Goal: Register for event/course: Sign up to attend an event or enroll in a course

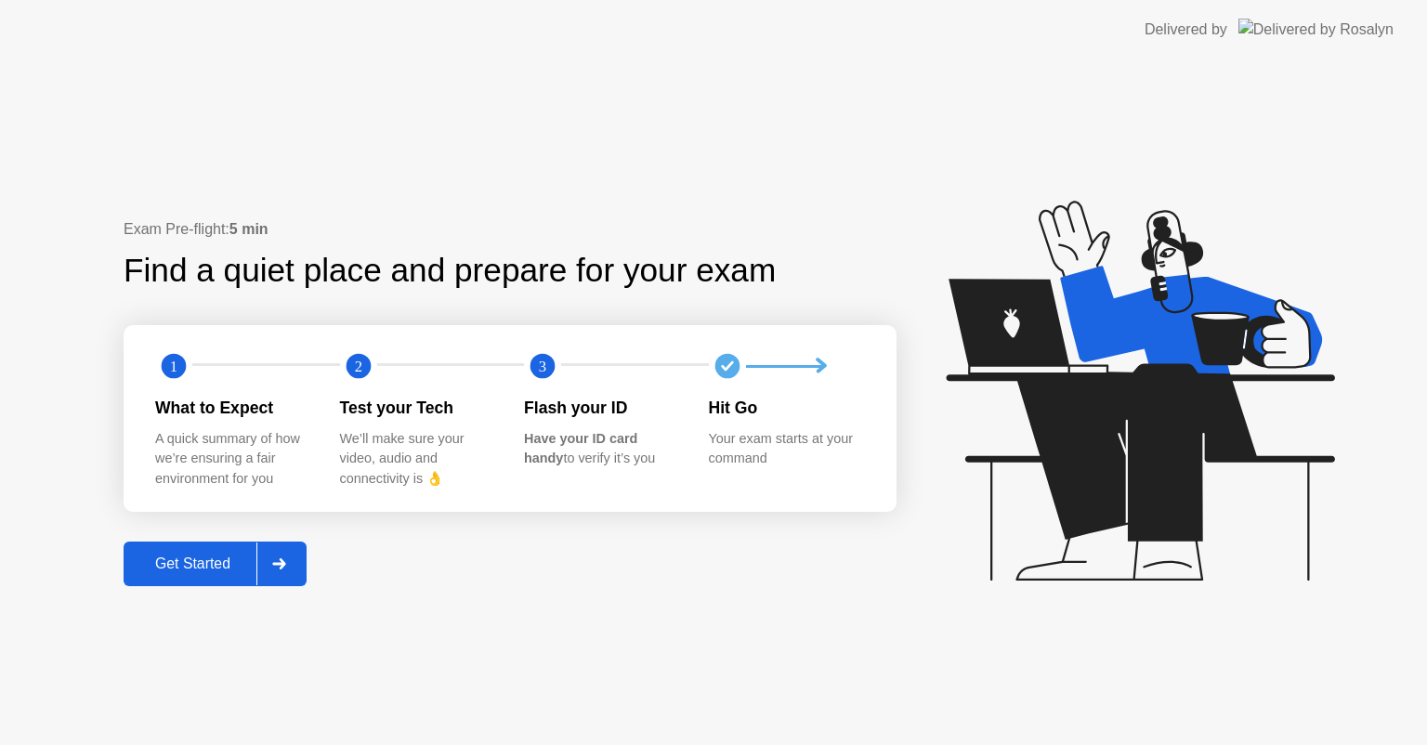
click at [183, 562] on div "Get Started" at bounding box center [192, 564] width 127 height 17
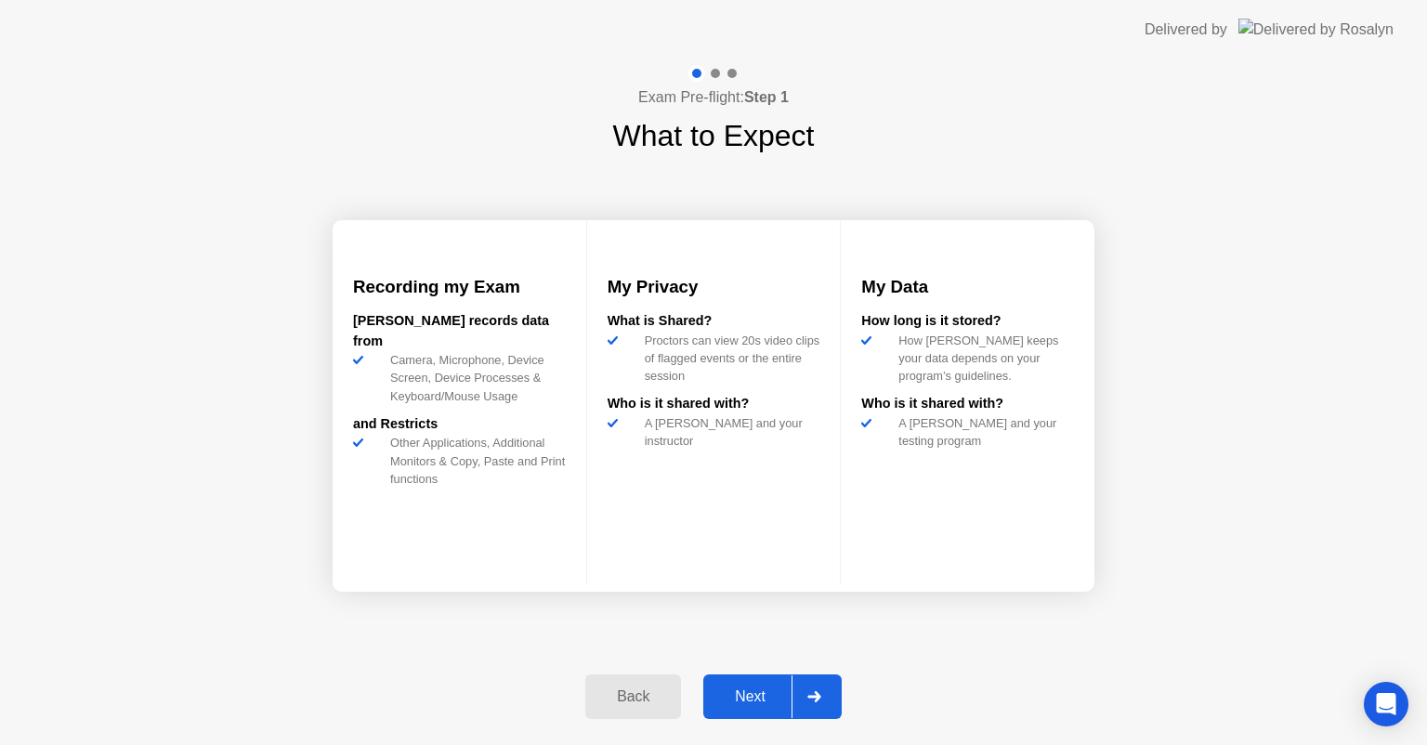
click at [741, 693] on div "Next" at bounding box center [750, 697] width 83 height 17
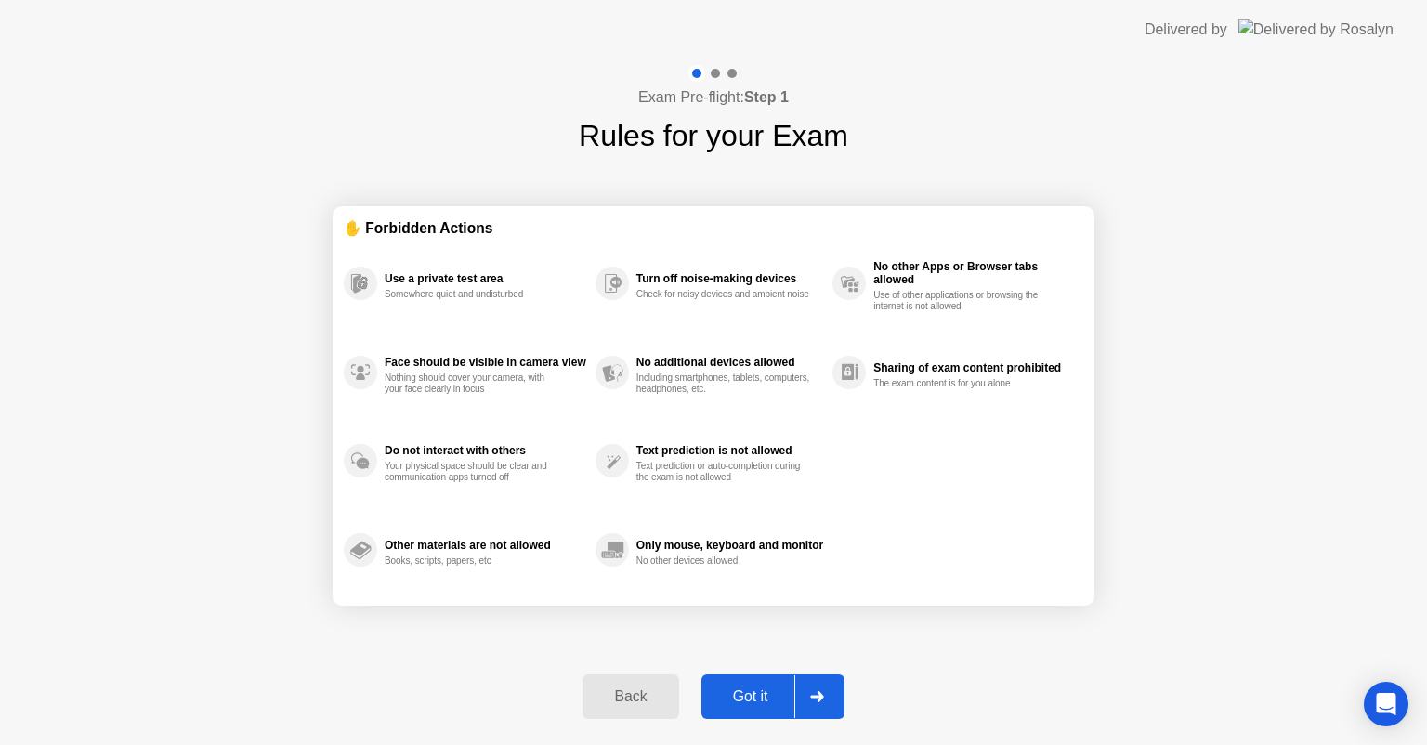
click at [741, 693] on div "Got it" at bounding box center [750, 697] width 87 height 17
select select "Available cameras"
select select "Available speakers"
select select "Available microphones"
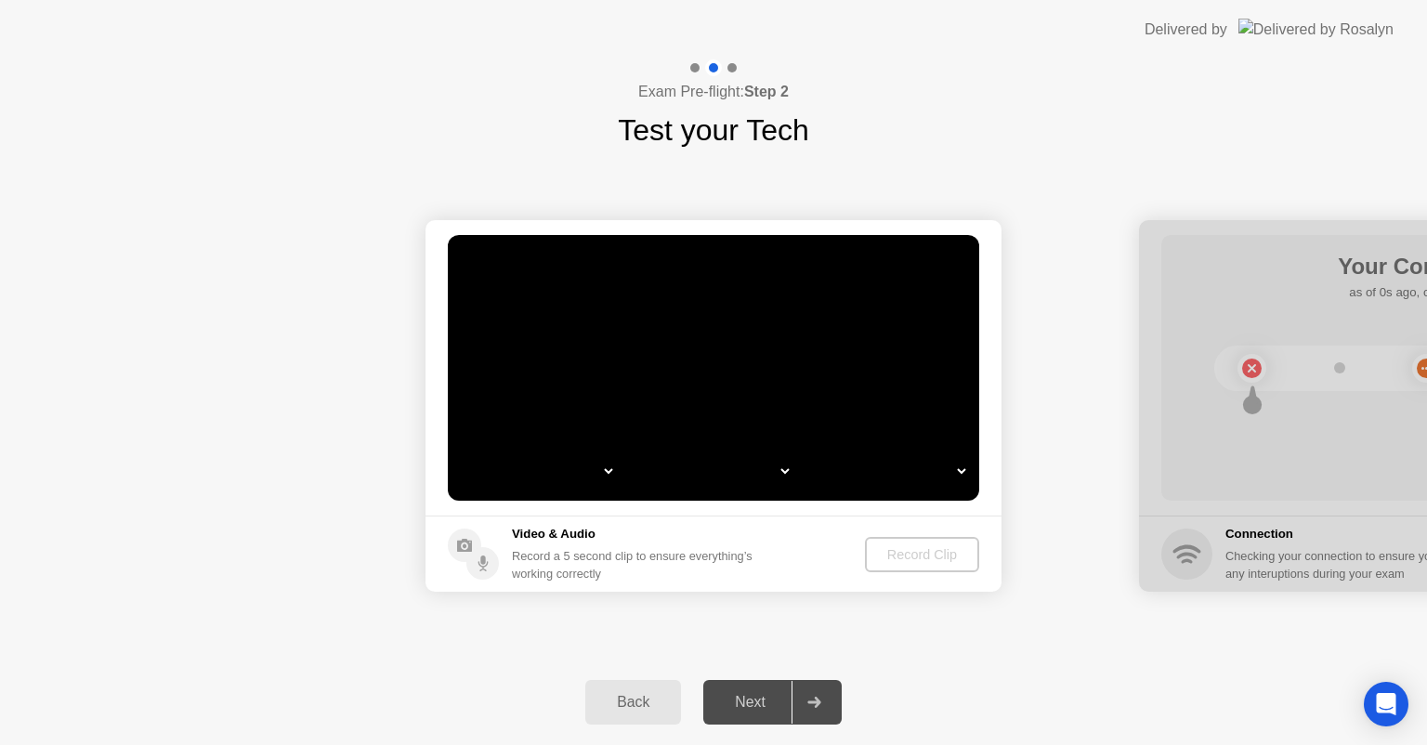
select select "*"
select select "**********"
select select "*******"
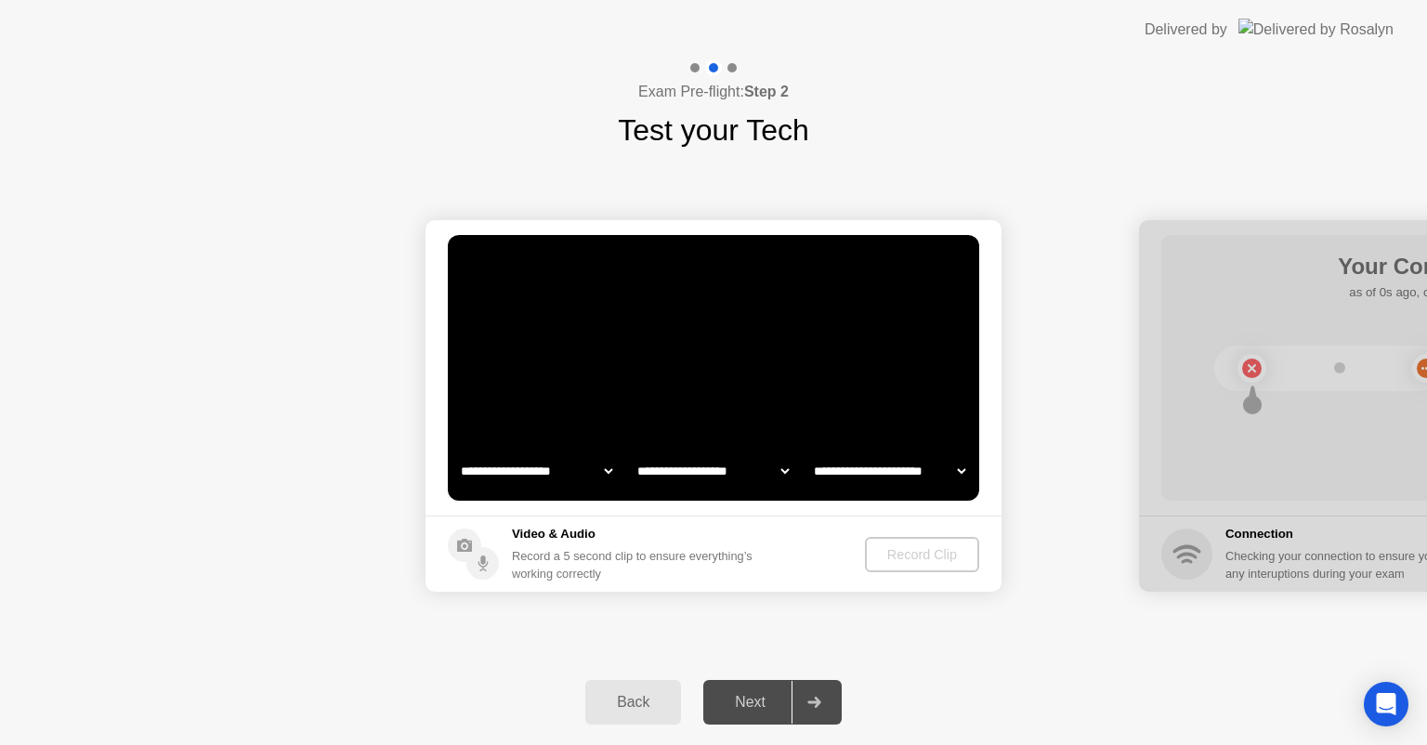
select select "*******"
click at [927, 550] on div "Record Clip" at bounding box center [923, 554] width 99 height 15
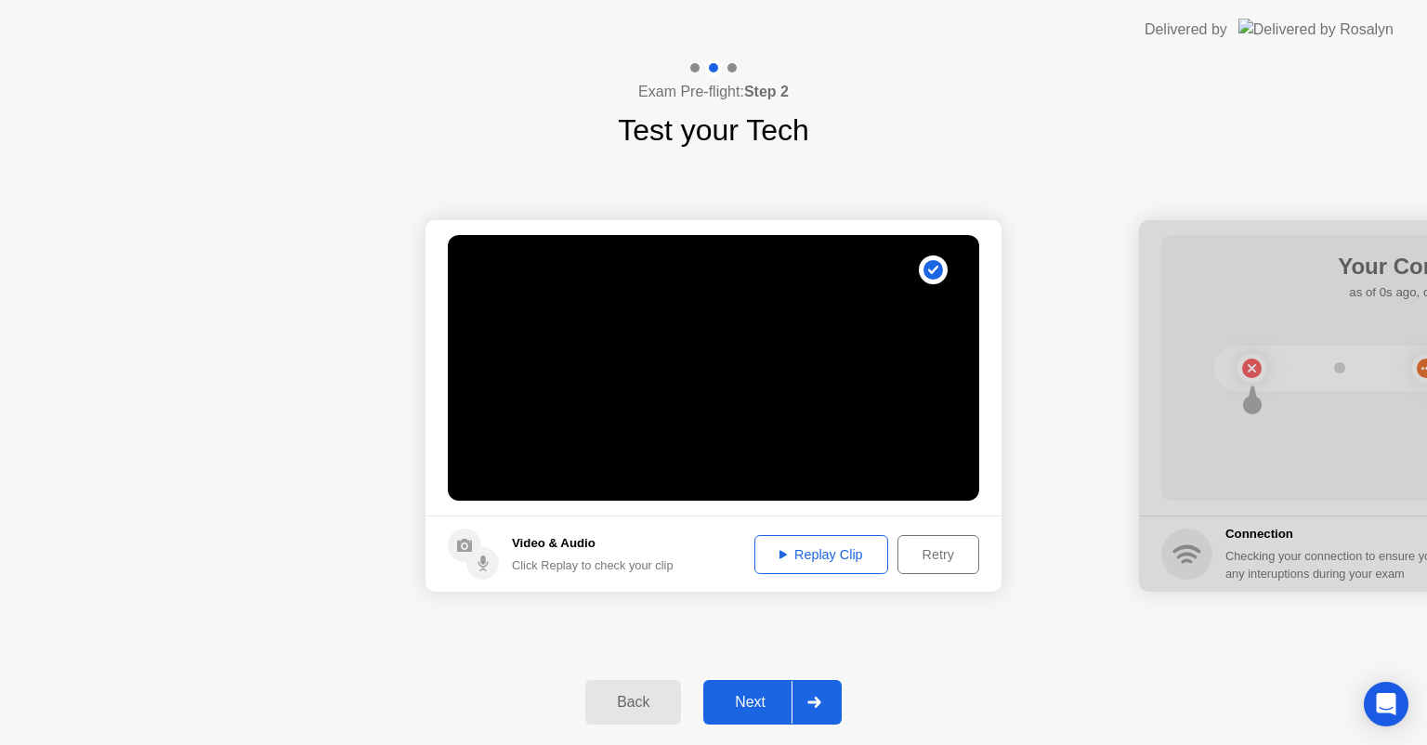
click at [769, 698] on div "Next" at bounding box center [750, 702] width 83 height 17
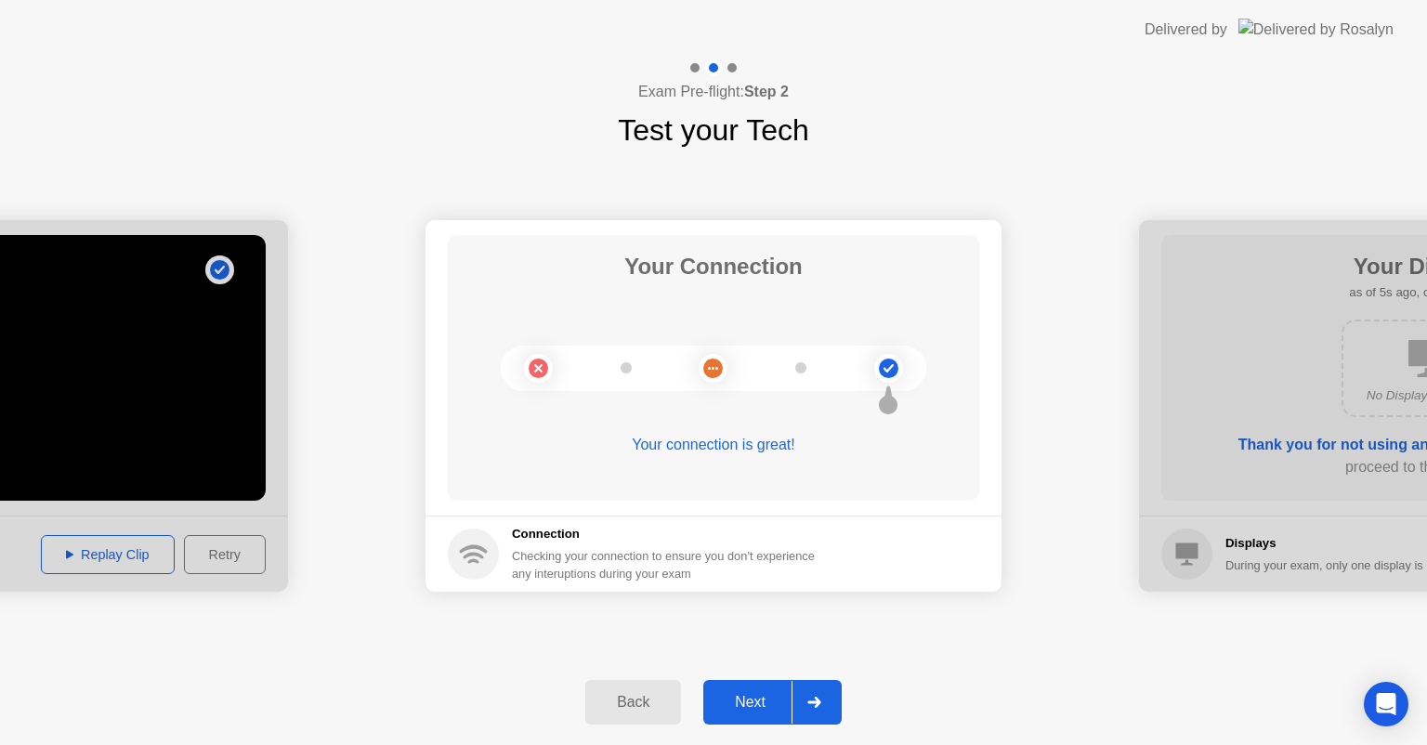
click at [745, 714] on button "Next" at bounding box center [772, 702] width 138 height 45
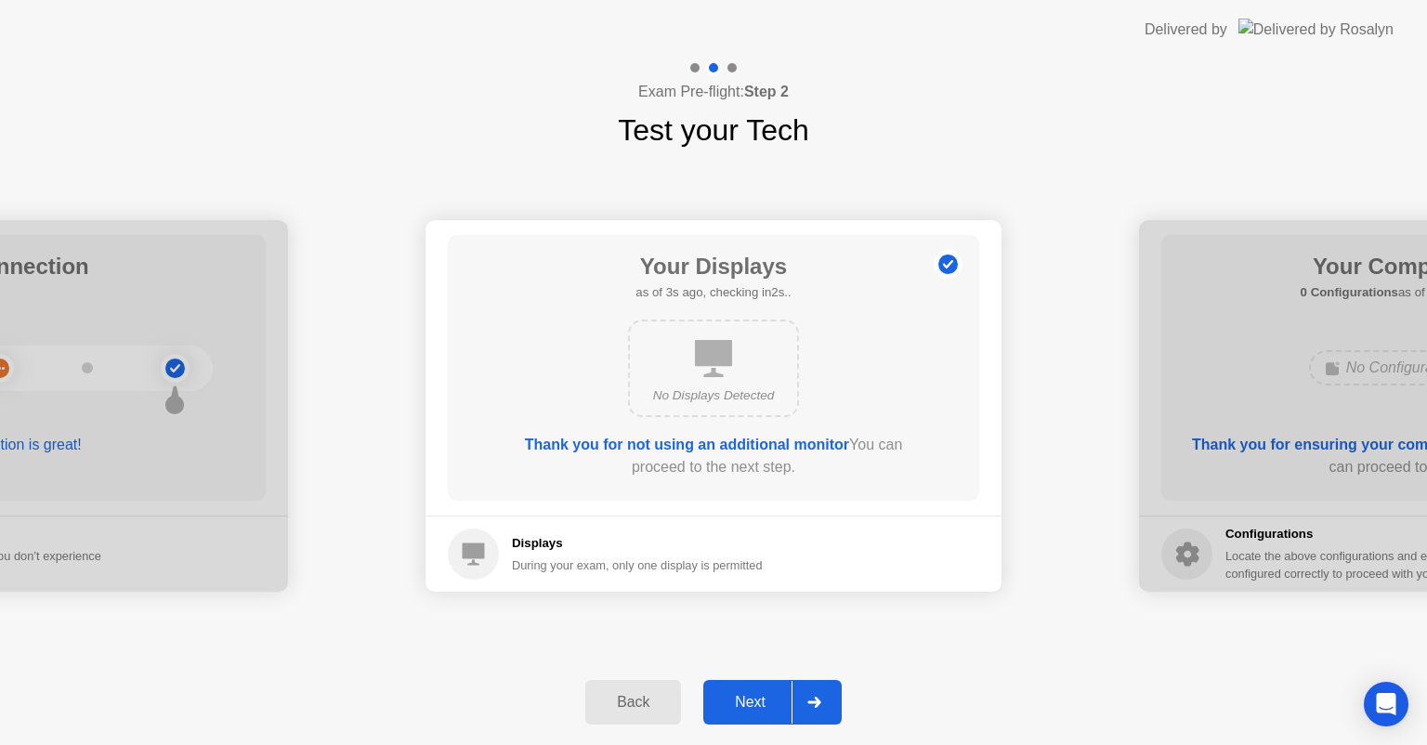
click at [745, 714] on button "Next" at bounding box center [772, 702] width 138 height 45
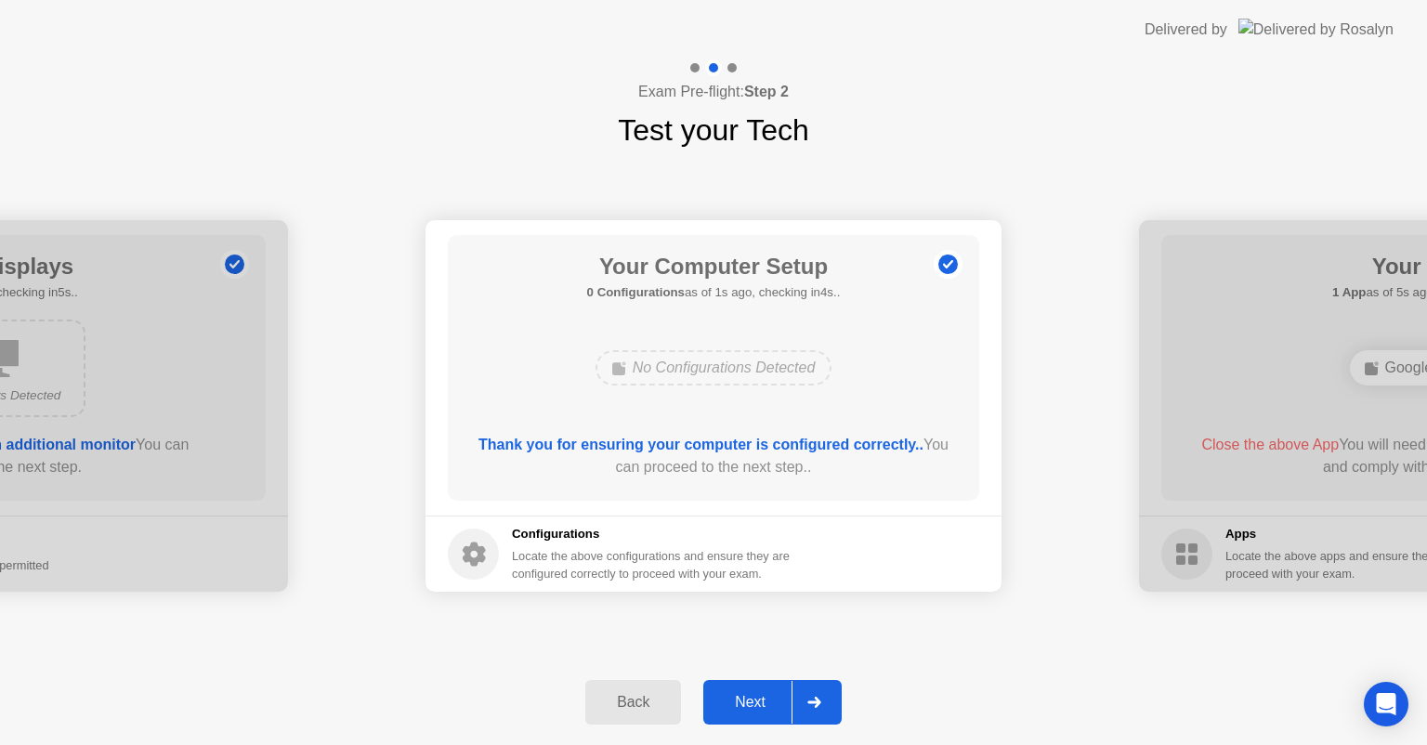
click at [745, 714] on button "Next" at bounding box center [772, 702] width 138 height 45
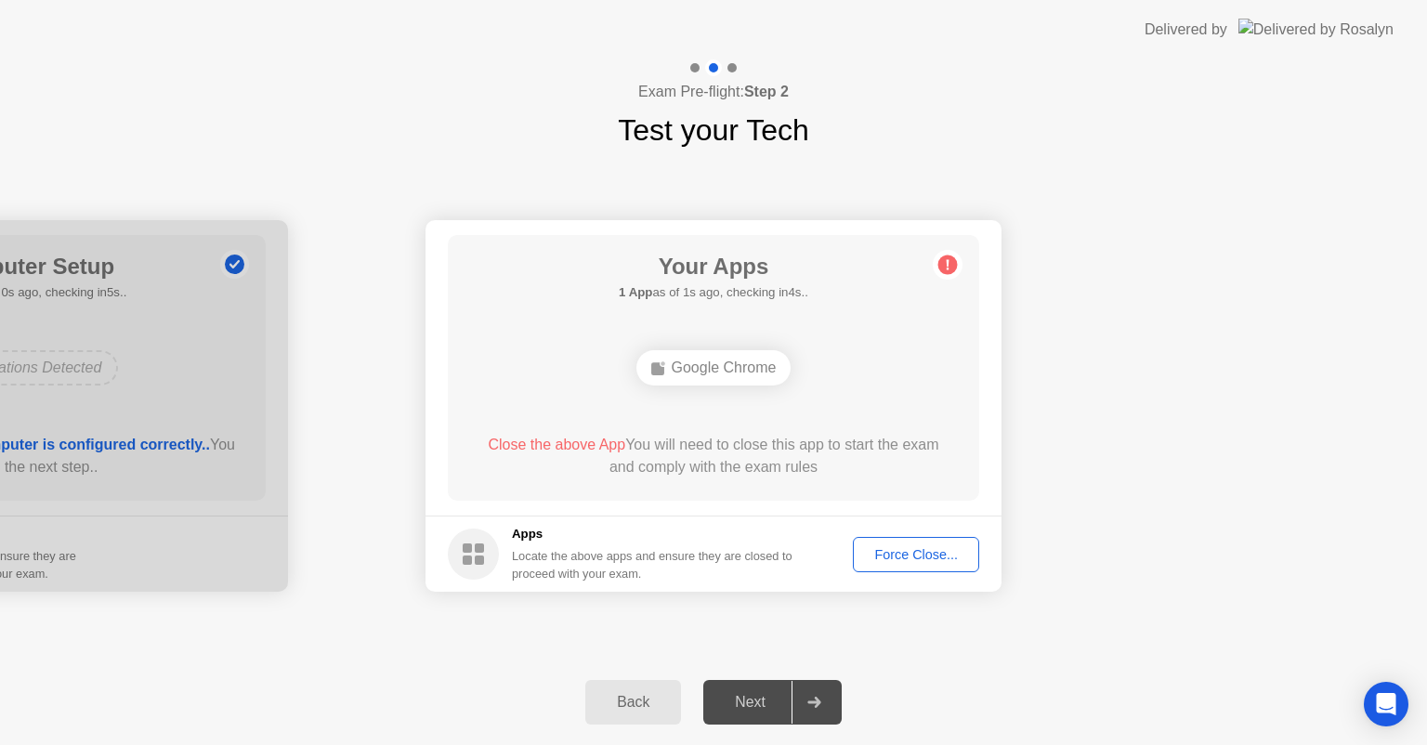
click at [905, 561] on div "Force Close..." at bounding box center [916, 554] width 113 height 15
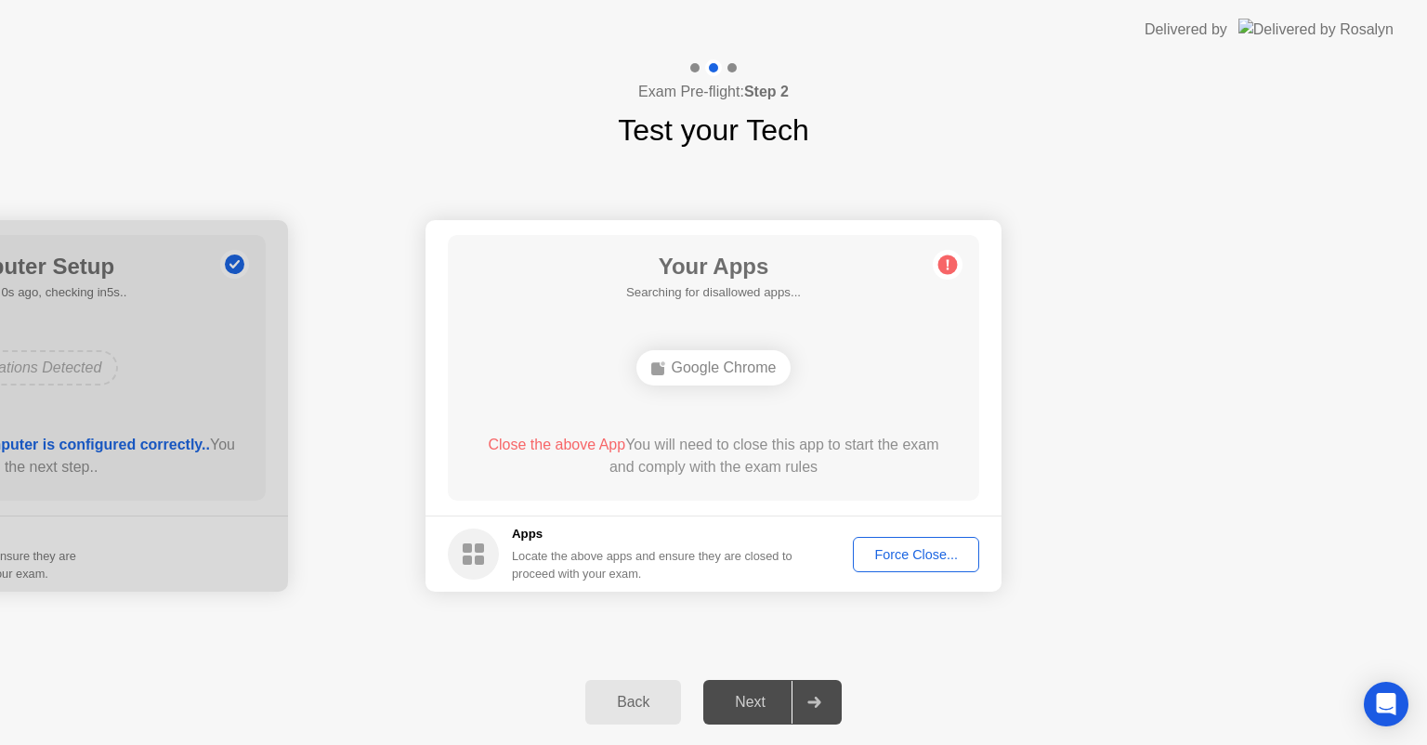
click at [906, 550] on div "Force Close..." at bounding box center [916, 554] width 113 height 15
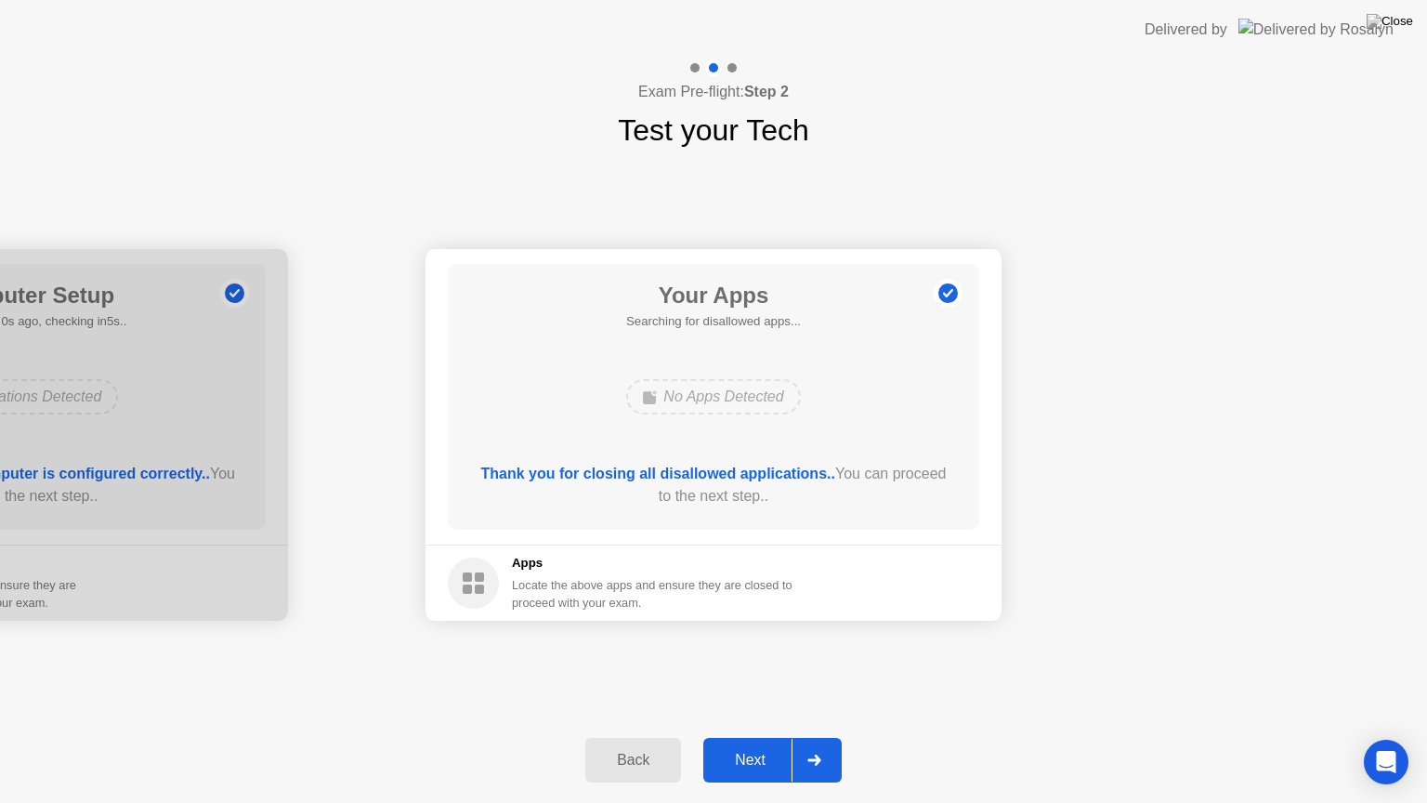
click at [753, 744] on div "Next" at bounding box center [750, 760] width 83 height 17
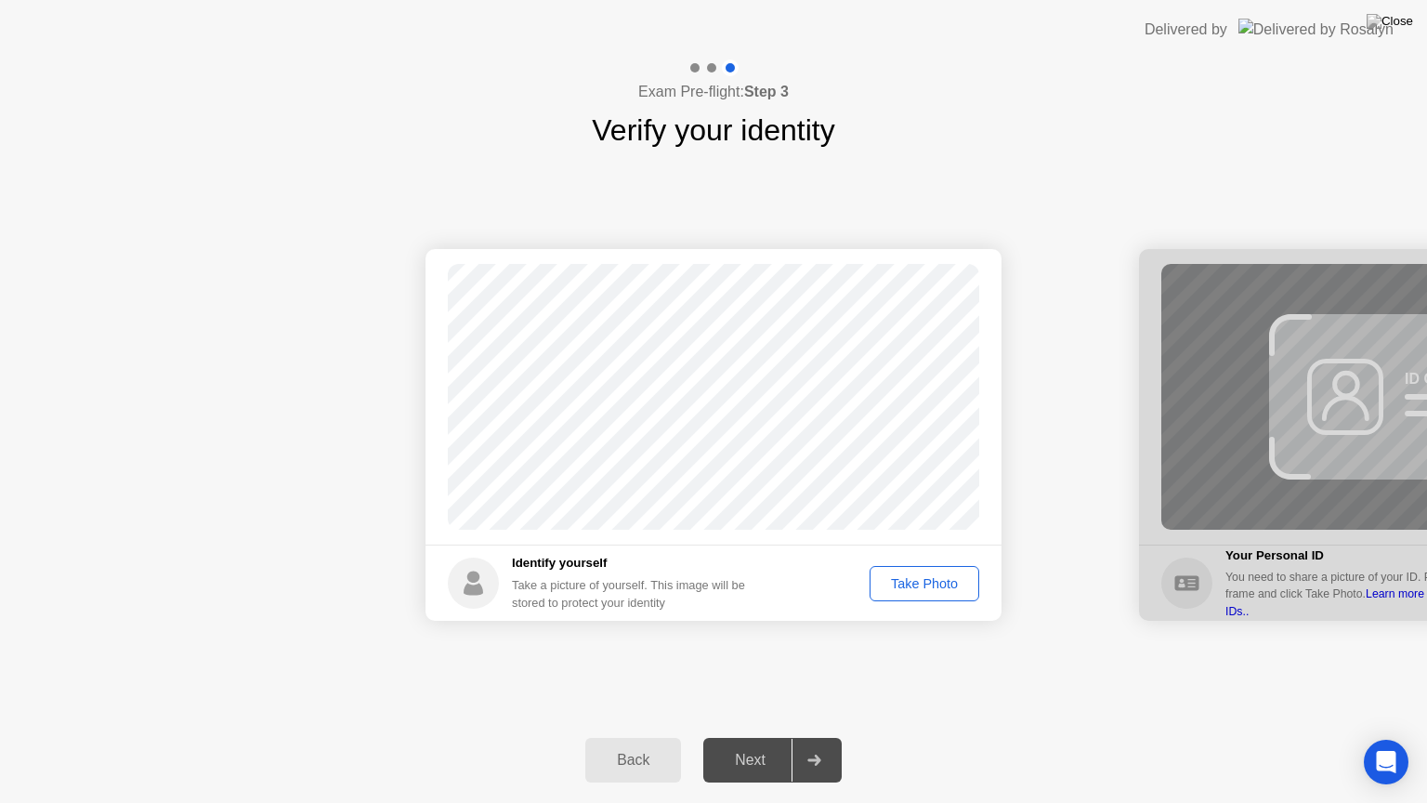
click at [918, 584] on div "Take Photo" at bounding box center [924, 583] width 97 height 15
click at [756, 744] on div "Next" at bounding box center [750, 760] width 83 height 17
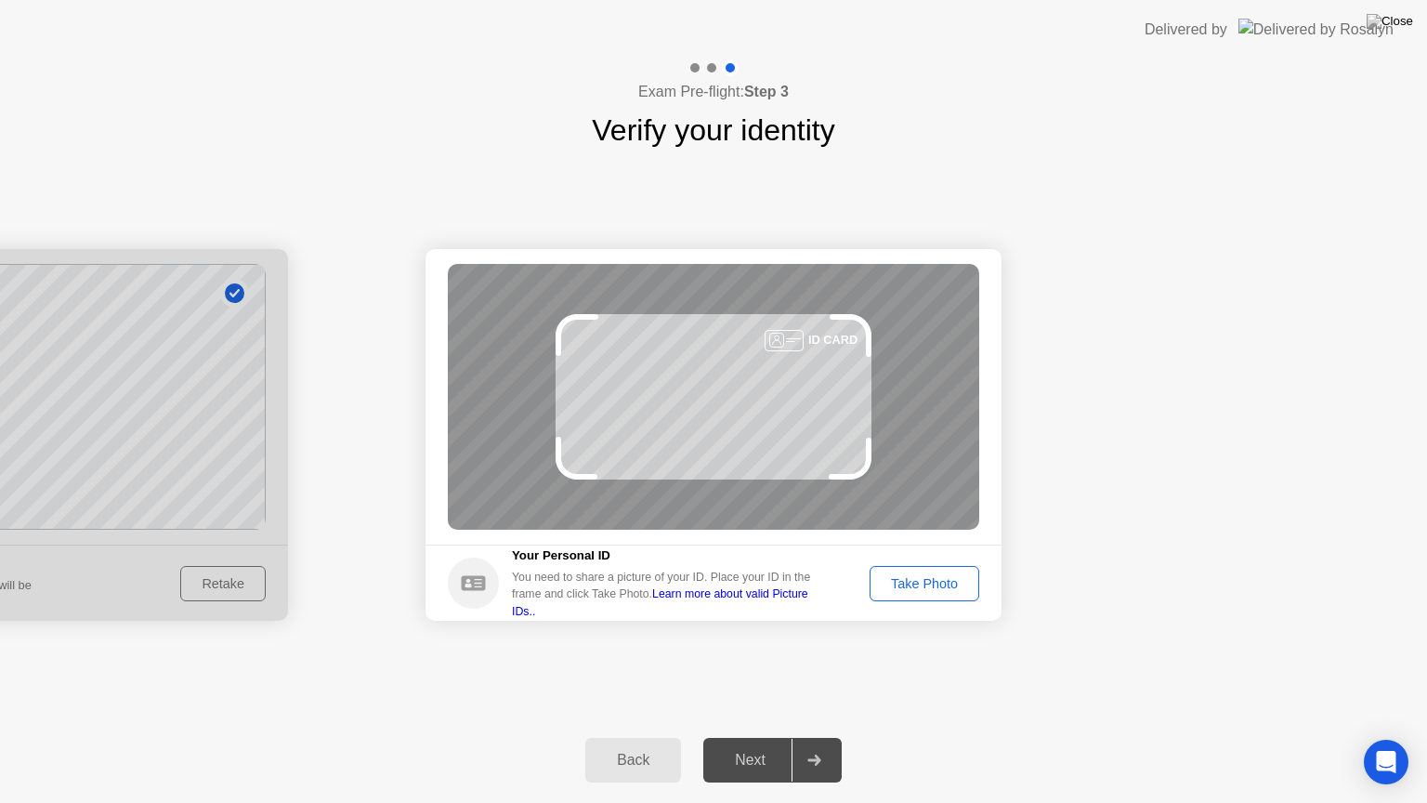
click at [929, 579] on div "Take Photo" at bounding box center [924, 583] width 97 height 15
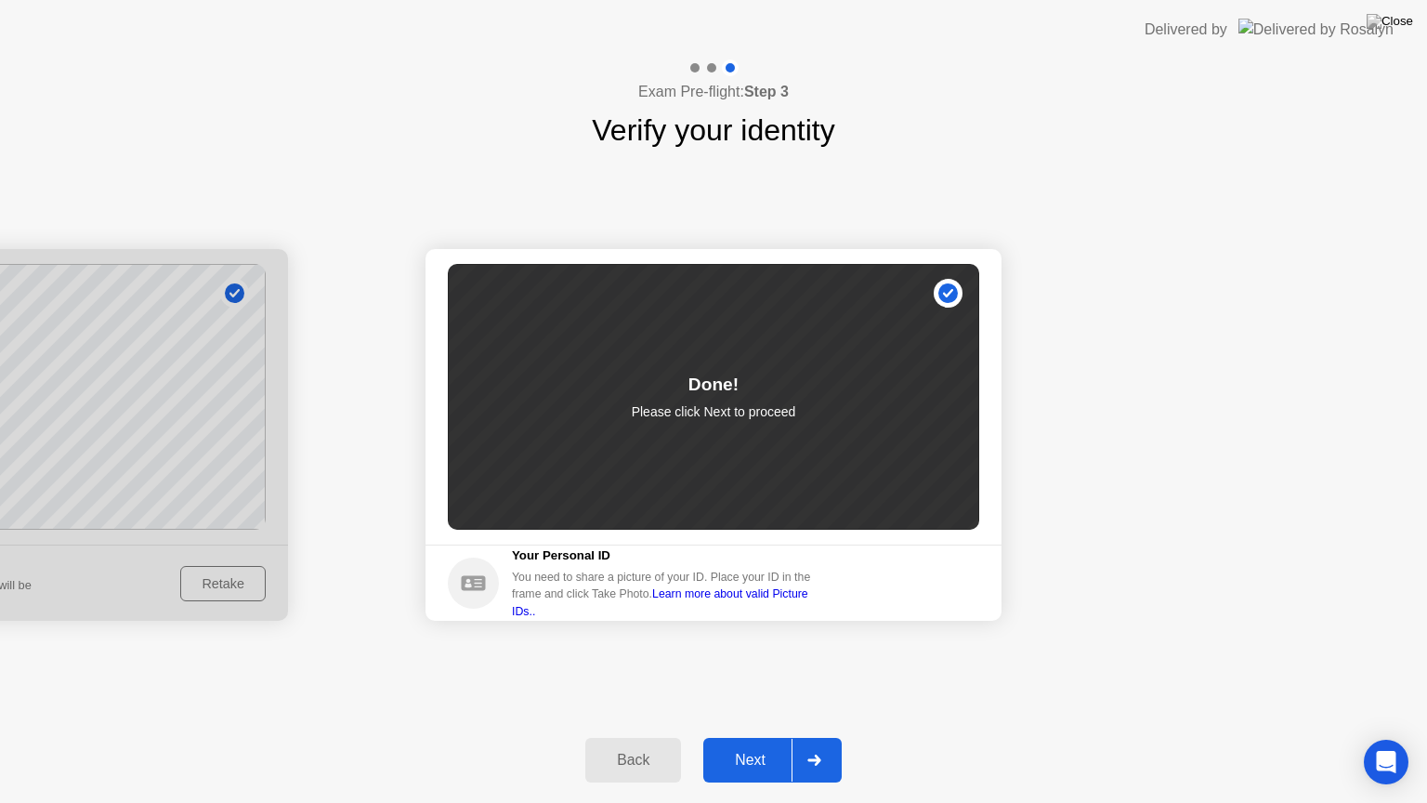
click at [756, 744] on button "Next" at bounding box center [772, 760] width 138 height 45
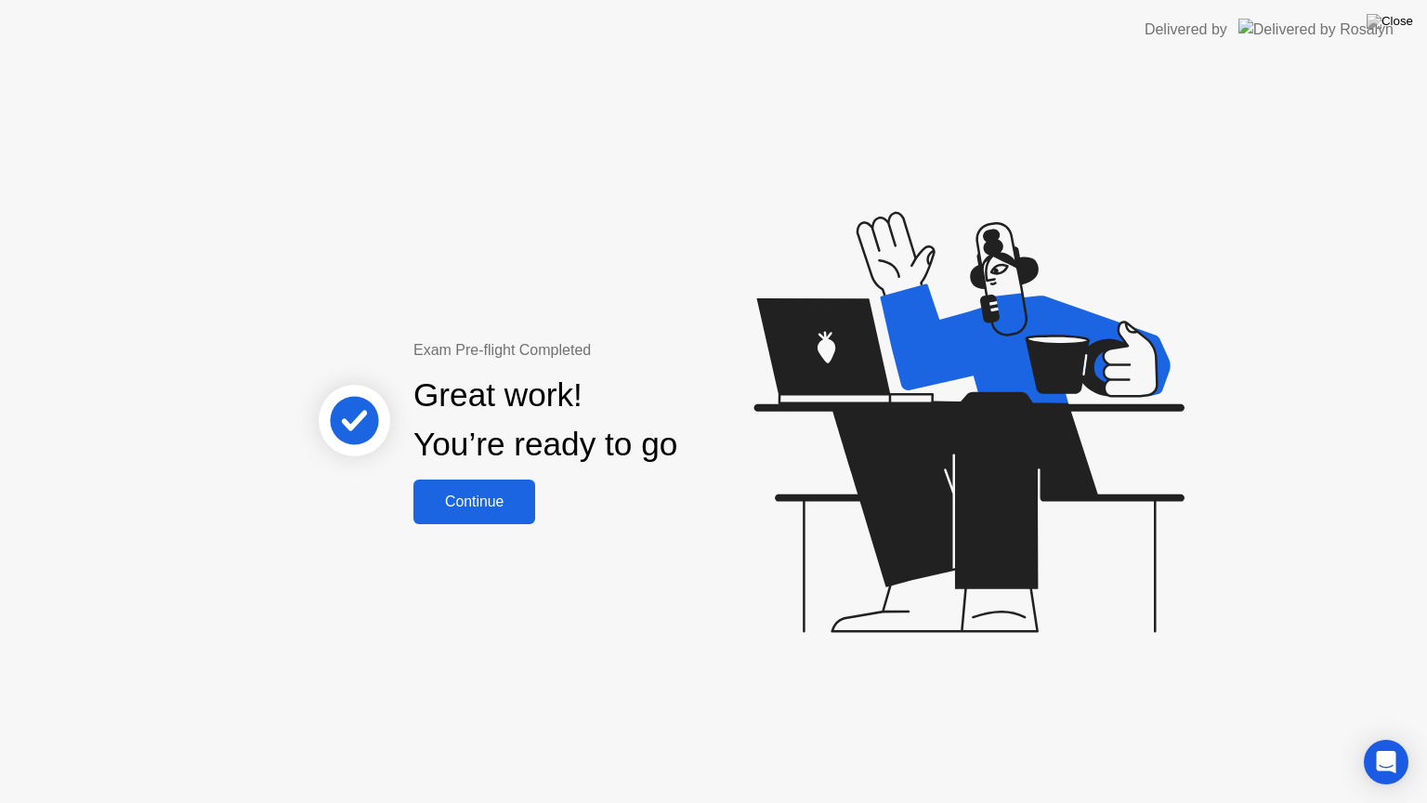
click at [507, 497] on div "Continue" at bounding box center [474, 501] width 111 height 17
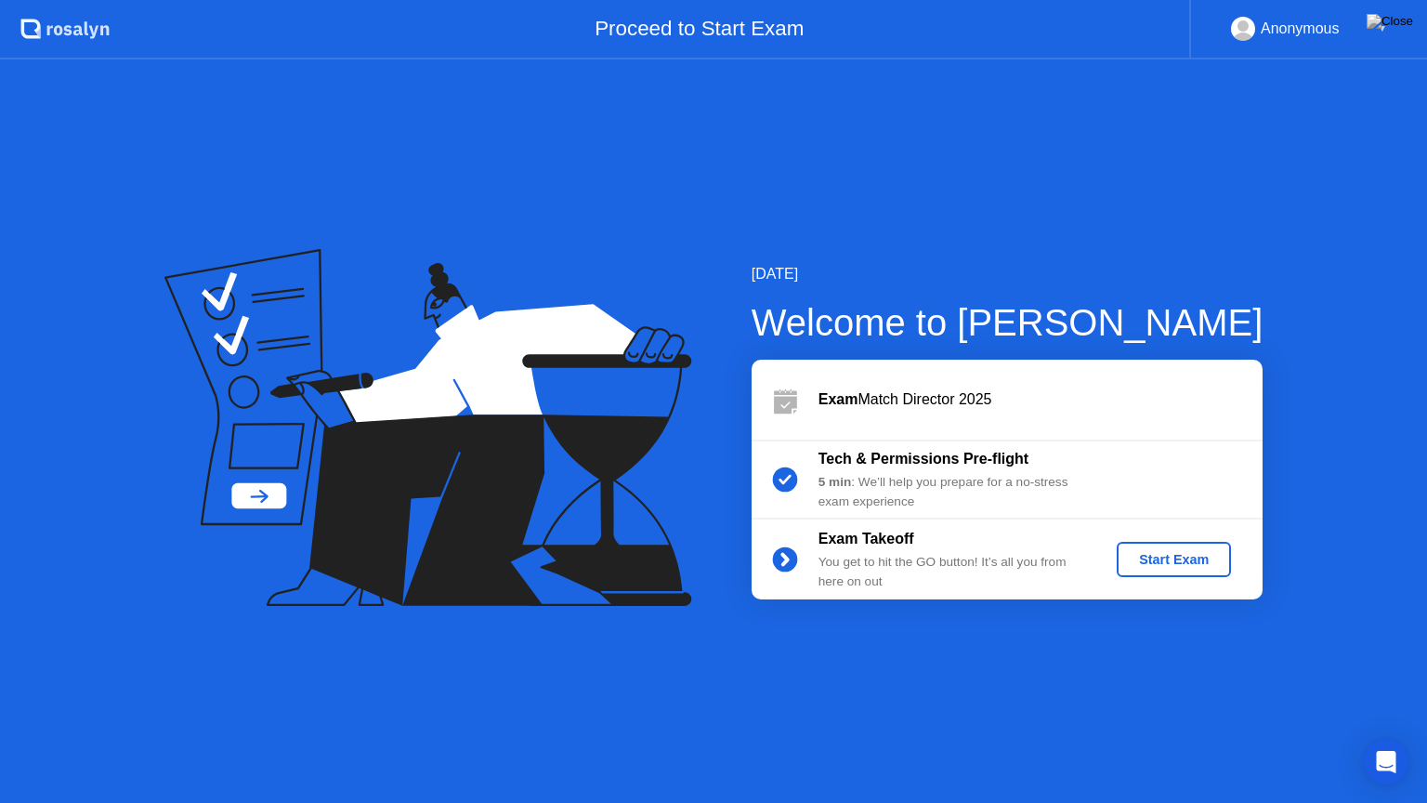
click at [1168, 557] on div "Start Exam" at bounding box center [1173, 559] width 99 height 15
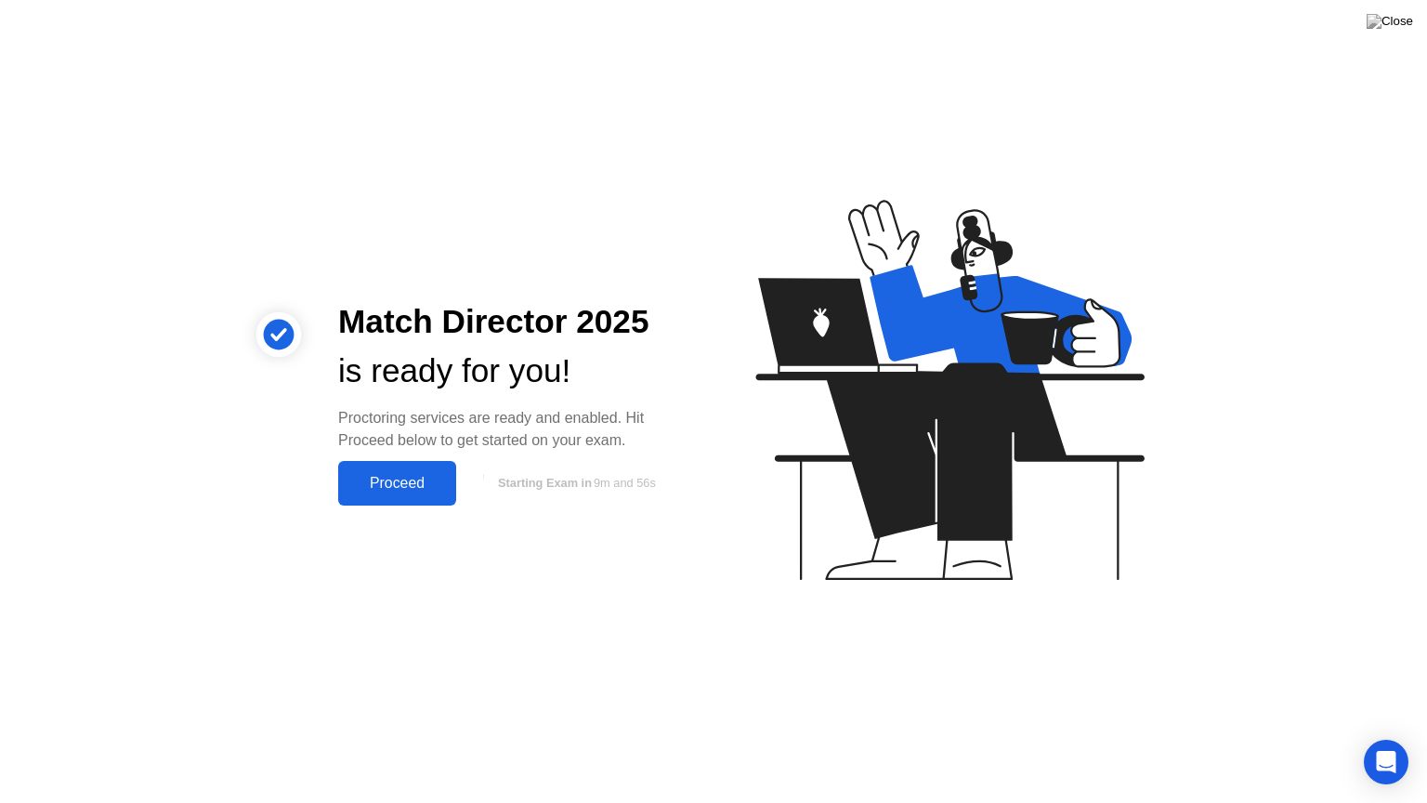
click at [409, 476] on div "Proceed" at bounding box center [397, 483] width 107 height 17
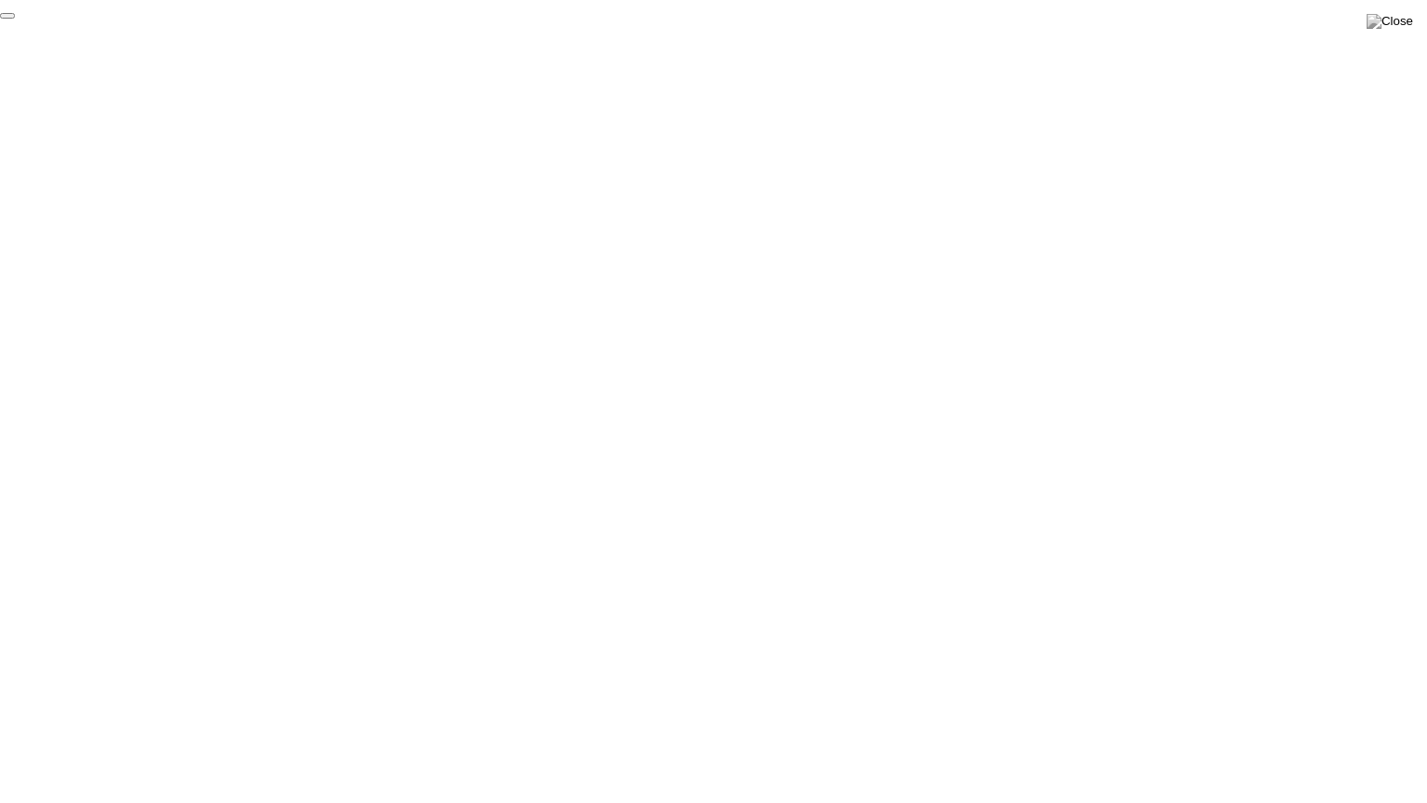
click div "End Proctoring Session"
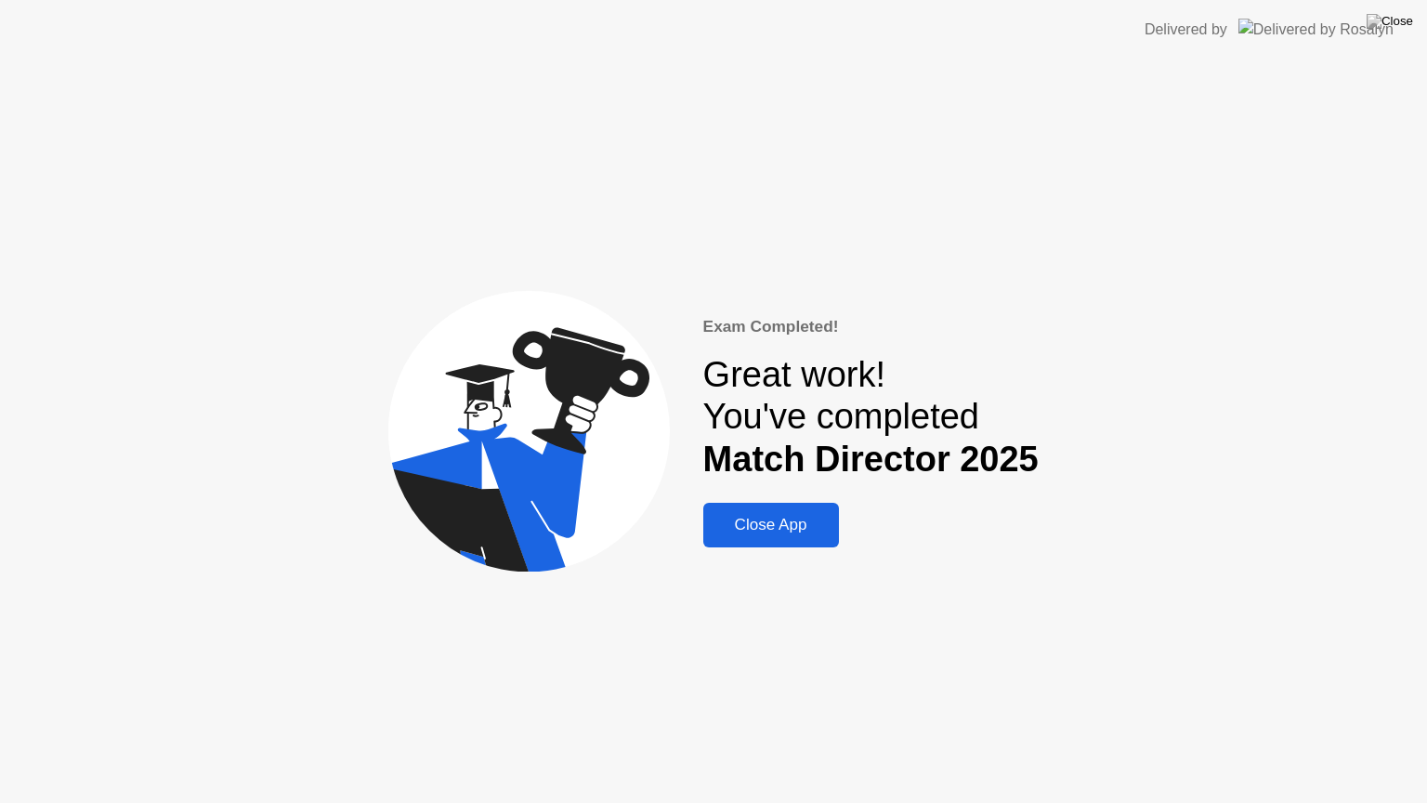
click at [739, 528] on div "Close App" at bounding box center [771, 525] width 125 height 19
